Goal: Find specific page/section: Find specific page/section

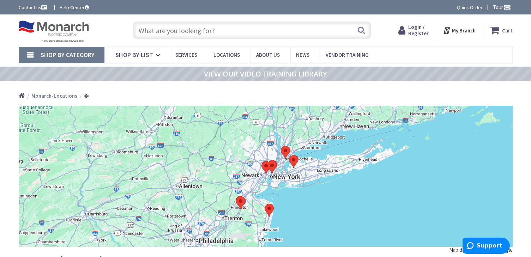
click at [289, 155] on area at bounding box center [289, 155] width 0 height 0
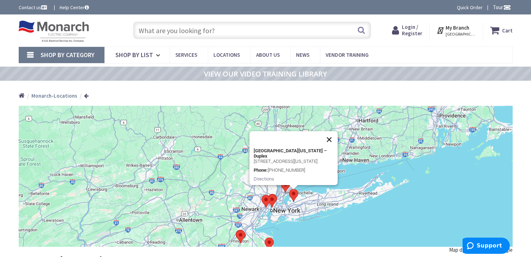
click at [328, 134] on button "Close" at bounding box center [329, 139] width 17 height 17
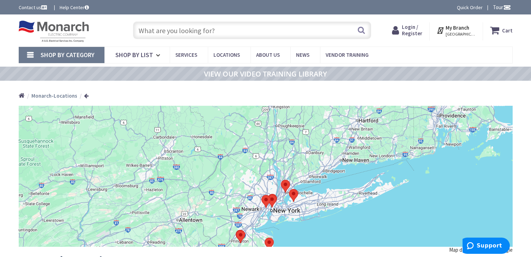
click at [281, 180] on area at bounding box center [281, 180] width 0 height 0
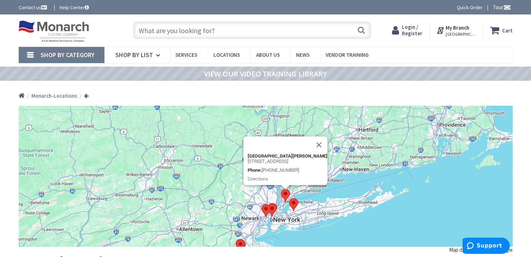
click at [340, 183] on div "To navigate, press the arrow keys. [GEOGRAPHIC_DATA][PERSON_NAME] [STREET_ADDRE…" at bounding box center [266, 176] width 494 height 141
click at [323, 136] on button "Close" at bounding box center [318, 144] width 17 height 17
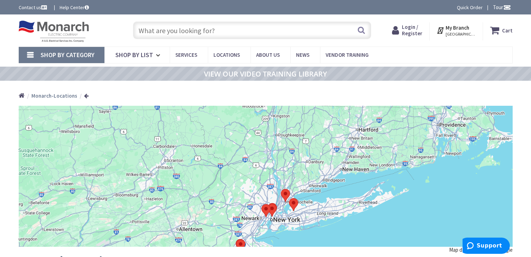
click at [224, 31] on input "text" at bounding box center [252, 31] width 238 height 18
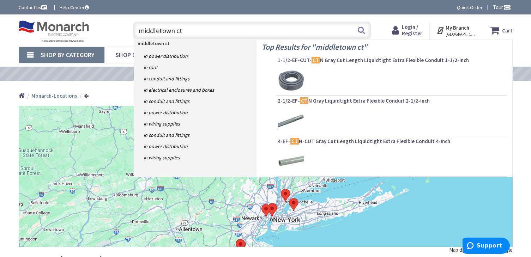
type input "middletown ct"
drag, startPoint x: 167, startPoint y: 43, endPoint x: 164, endPoint y: 47, distance: 5.0
click at [164, 46] on strong "middletown ct" at bounding box center [154, 43] width 32 height 6
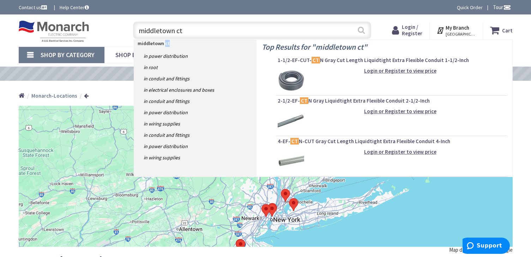
click at [360, 26] on button "Search" at bounding box center [360, 30] width 9 height 16
